Goal: Understand process/instructions: Learn how to perform a task or action

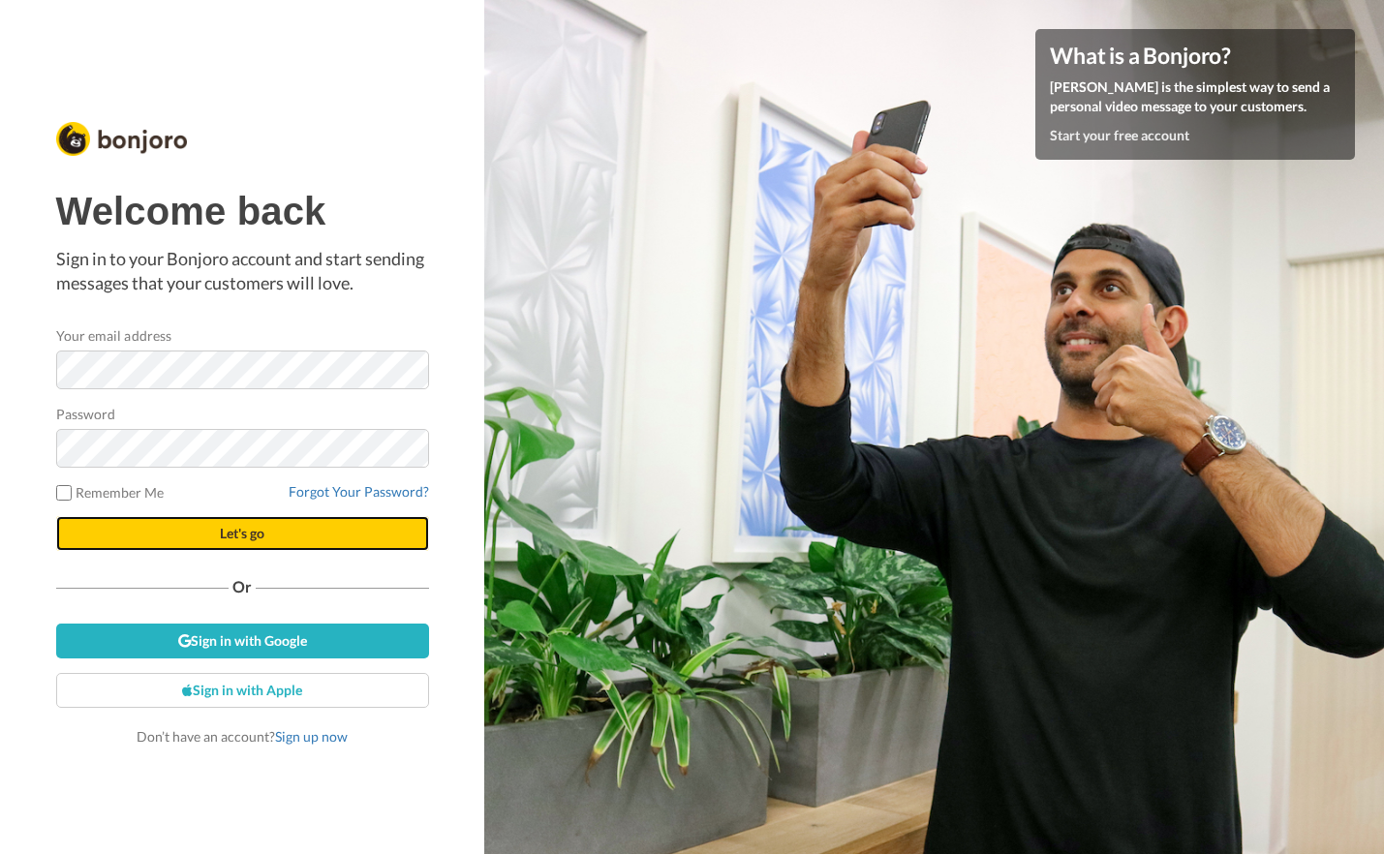
click at [260, 532] on span "Let's go" at bounding box center [242, 533] width 45 height 16
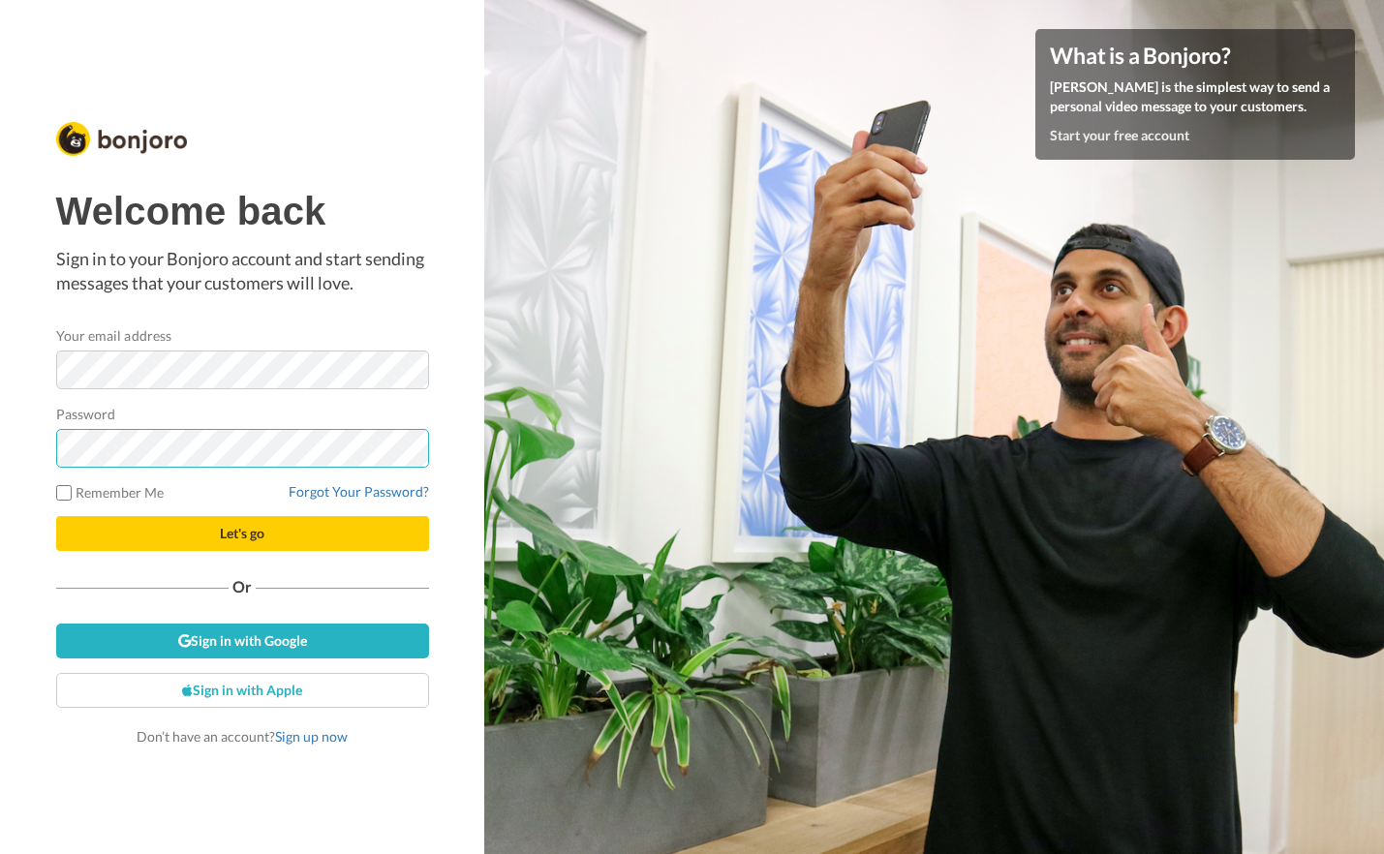
click at [94, 422] on div "Password" at bounding box center [242, 436] width 373 height 64
click at [462, 476] on div "Welcome back Sign in to your Bonjoro account and start sending messages that yo…" at bounding box center [242, 427] width 484 height 854
